Goal: Communication & Community: Answer question/provide support

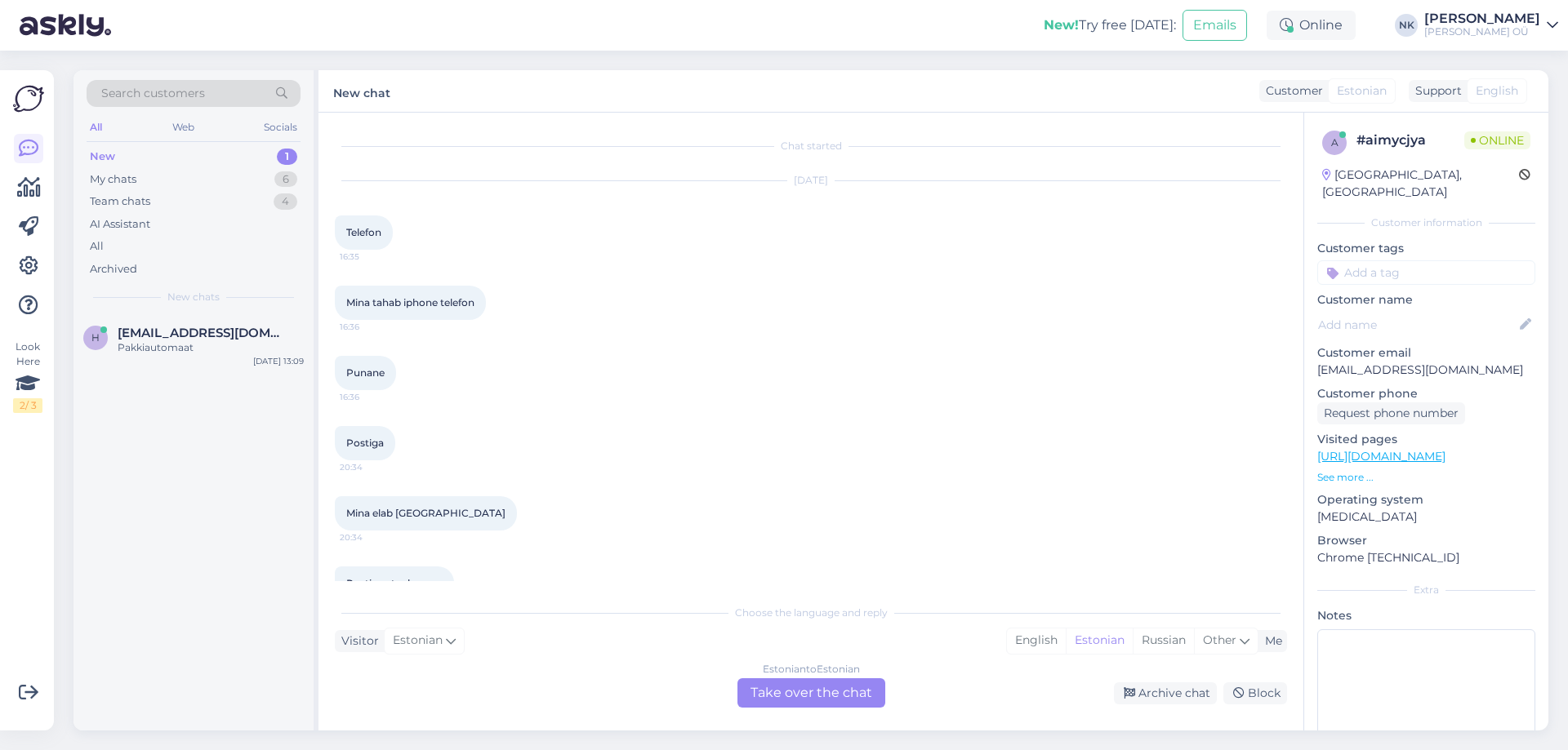
scroll to position [3222, 0]
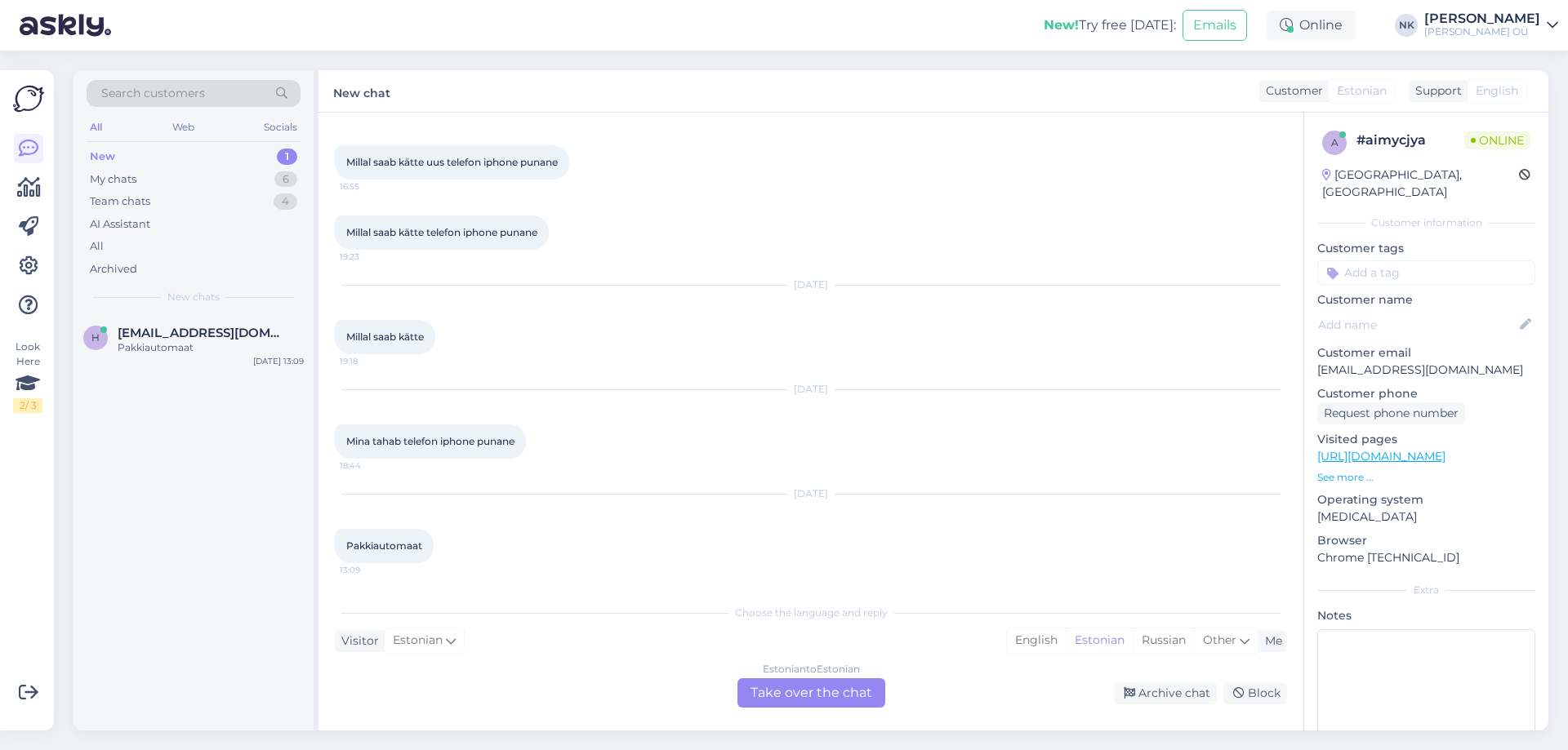
click at [783, 660] on div "Choose the language and reply Visitor Estonian Me English Estonian Russian Othe…" at bounding box center [810, 652] width 952 height 112
click at [790, 676] on div "Estonian to Estonian" at bounding box center [811, 669] width 98 height 14
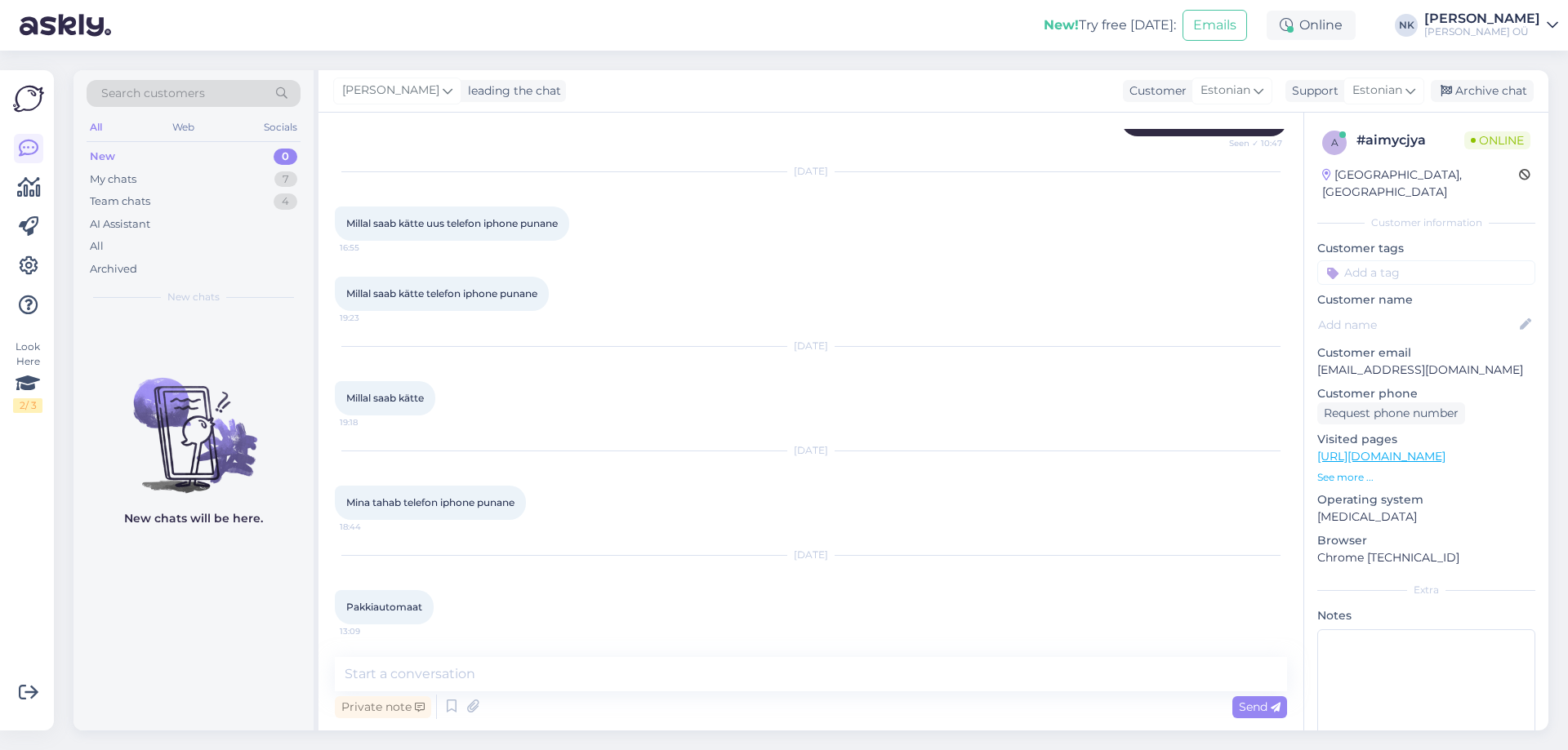
click at [745, 661] on textarea at bounding box center [810, 674] width 952 height 34
click at [444, 672] on textarea "Tere" at bounding box center [810, 674] width 952 height 34
type textarea "Tere!"
drag, startPoint x: 412, startPoint y: 667, endPoint x: 239, endPoint y: 656, distance: 173.3
click at [239, 656] on div "Search customers All Web Socials New 0 My chats 7 Team chats 4 AI Assistant All…" at bounding box center [810, 400] width 1474 height 660
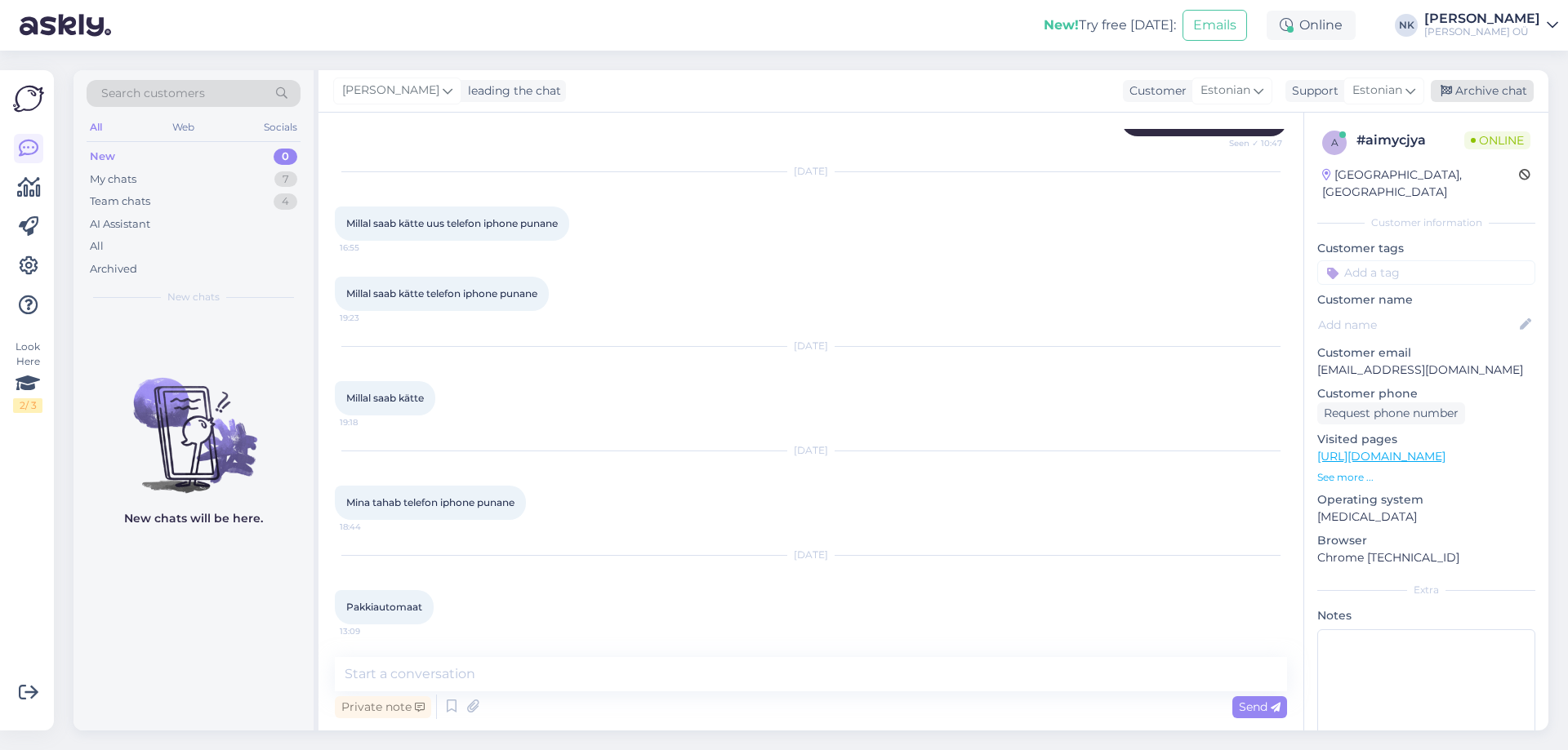
click at [1485, 86] on div "Archive chat" at bounding box center [1482, 91] width 102 height 22
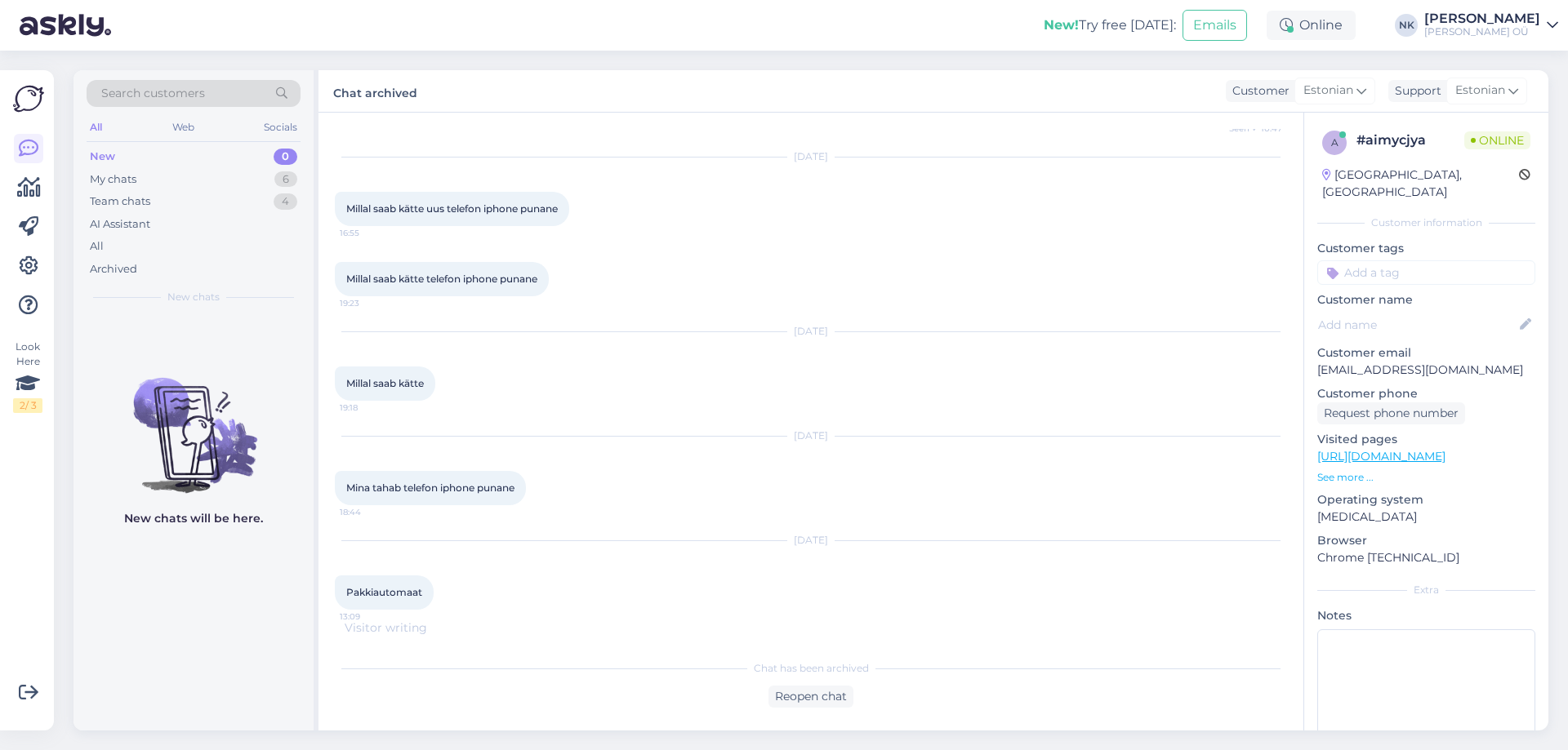
scroll to position [3237, 0]
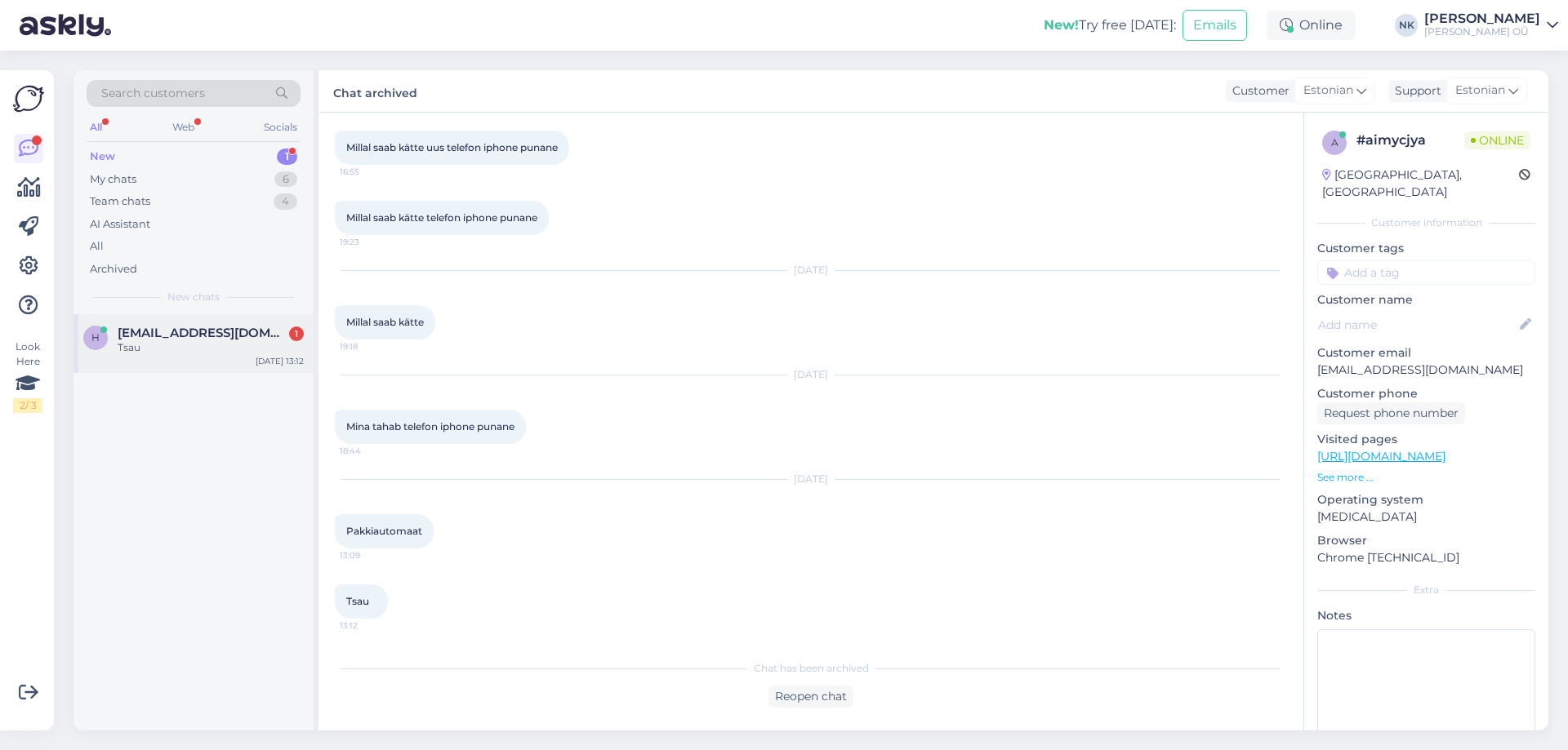
click at [281, 350] on div "Tsau" at bounding box center [211, 347] width 187 height 14
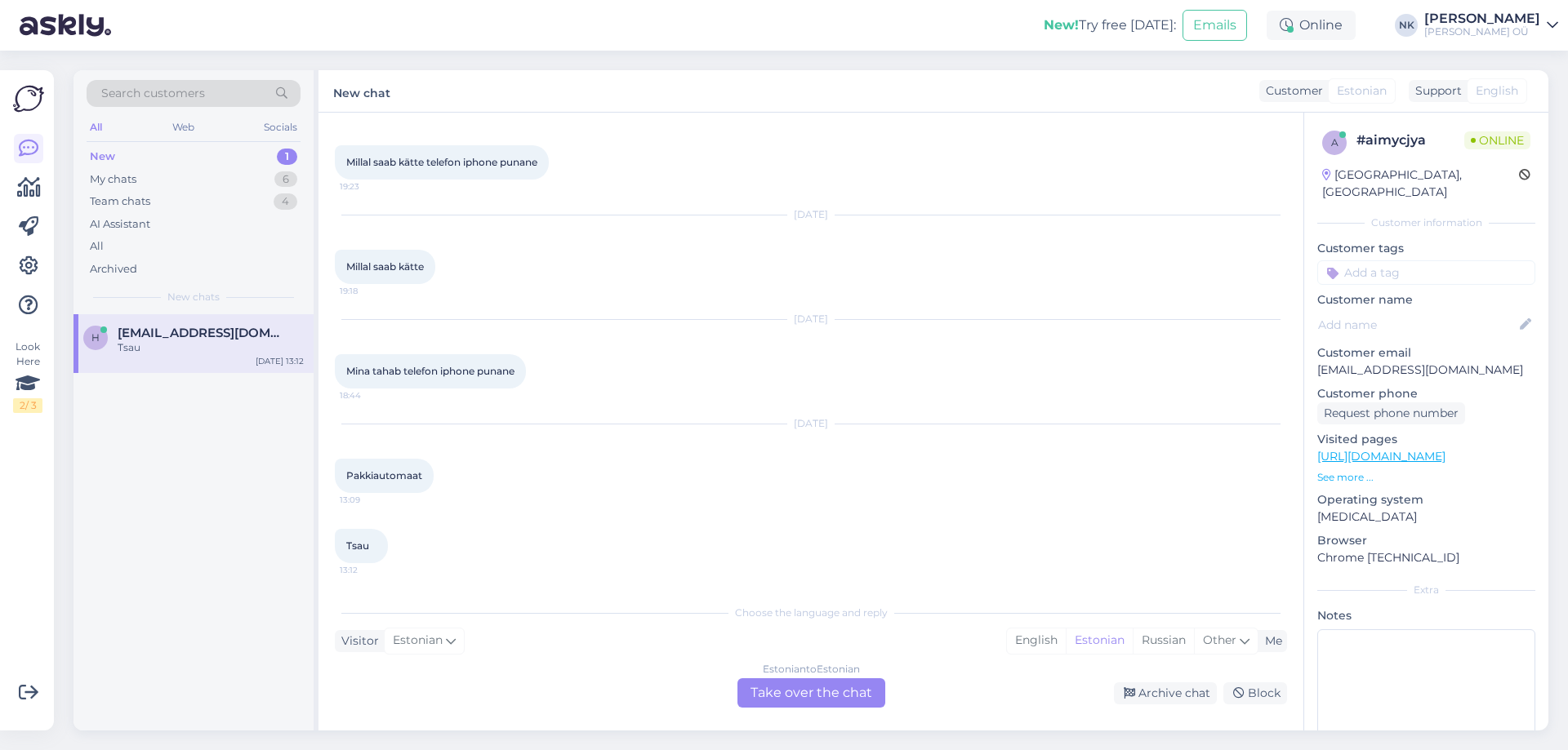
click at [802, 688] on div "Estonian to Estonian Take over the chat" at bounding box center [811, 693] width 148 height 29
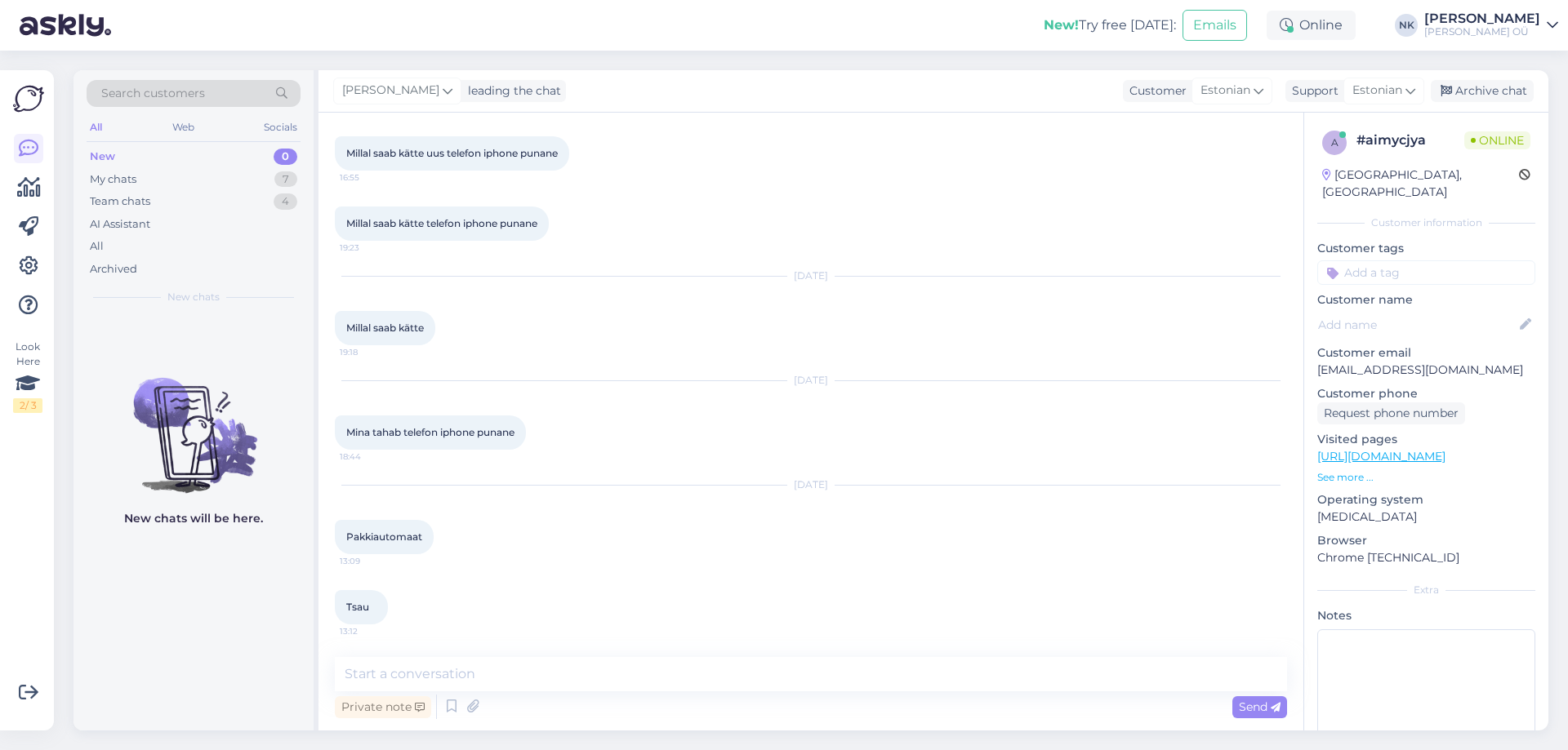
click at [672, 679] on textarea at bounding box center [810, 674] width 952 height 34
type textarea "Tere! Kuidas saan aidata?"
